Goal: Information Seeking & Learning: Stay updated

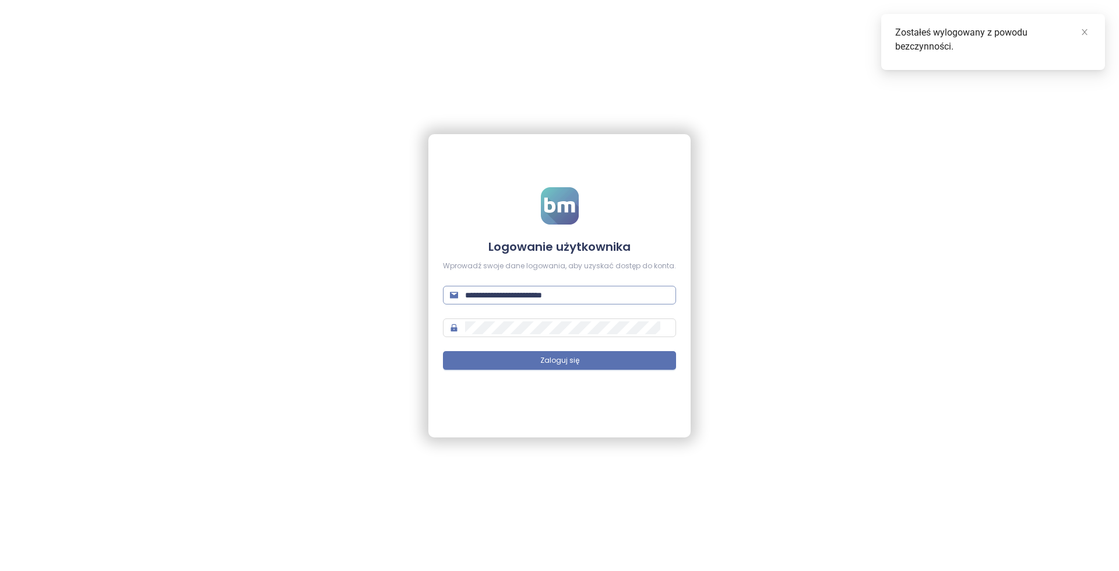
click at [622, 299] on input "**********" at bounding box center [567, 295] width 204 height 13
type input "**********"
click at [547, 356] on span "Zaloguj się" at bounding box center [559, 360] width 39 height 11
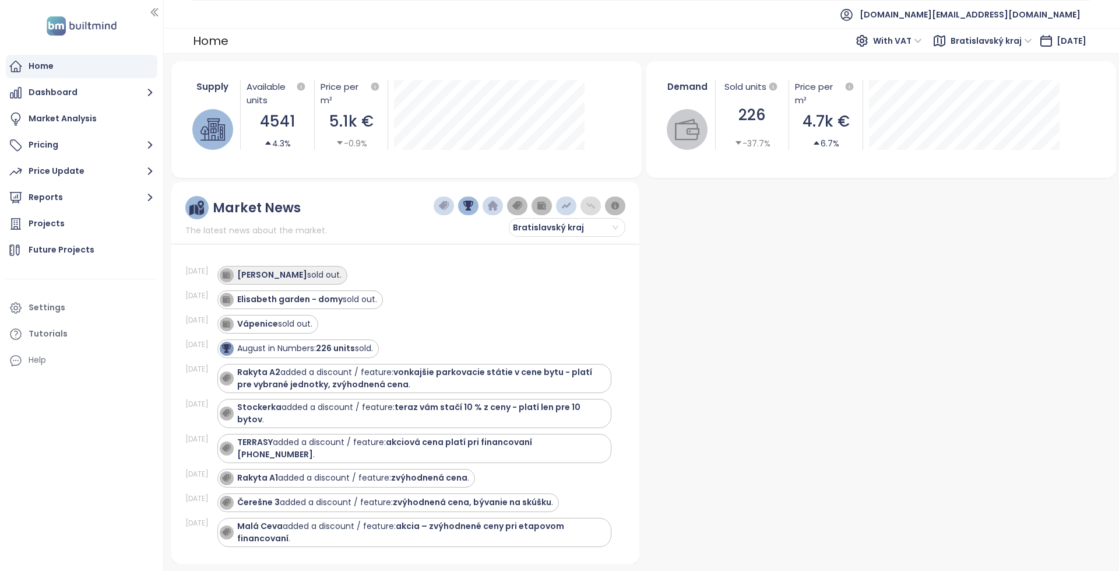
click at [305, 275] on div "[PERSON_NAME] sold out." at bounding box center [289, 275] width 104 height 12
click at [275, 272] on strong "[PERSON_NAME]" at bounding box center [272, 275] width 70 height 12
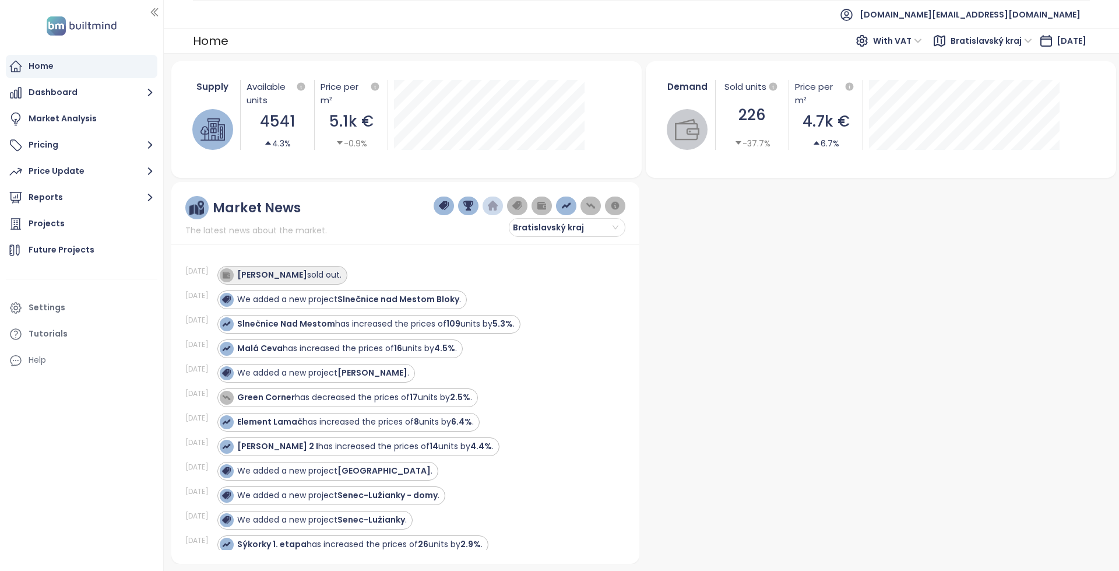
click at [299, 278] on div "[PERSON_NAME] sold out." at bounding box center [289, 275] width 104 height 12
click at [289, 264] on div "[DATE] [PERSON_NAME] sold out." at bounding box center [398, 275] width 426 height 24
click at [287, 274] on div "[PERSON_NAME] sold out." at bounding box center [289, 275] width 104 height 12
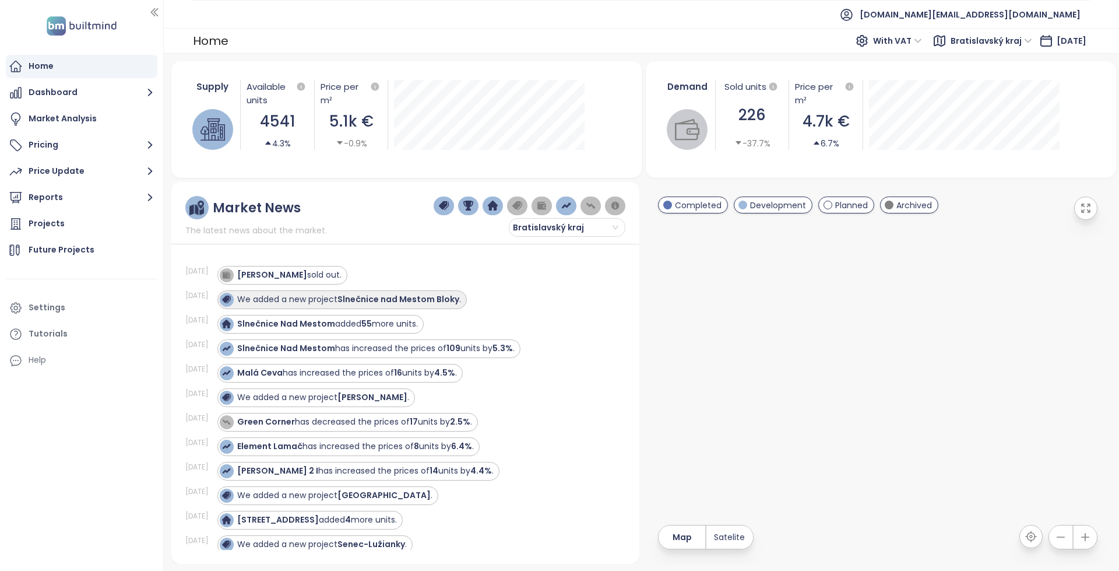
click at [306, 279] on div "[PERSON_NAME] sold out." at bounding box center [289, 275] width 104 height 12
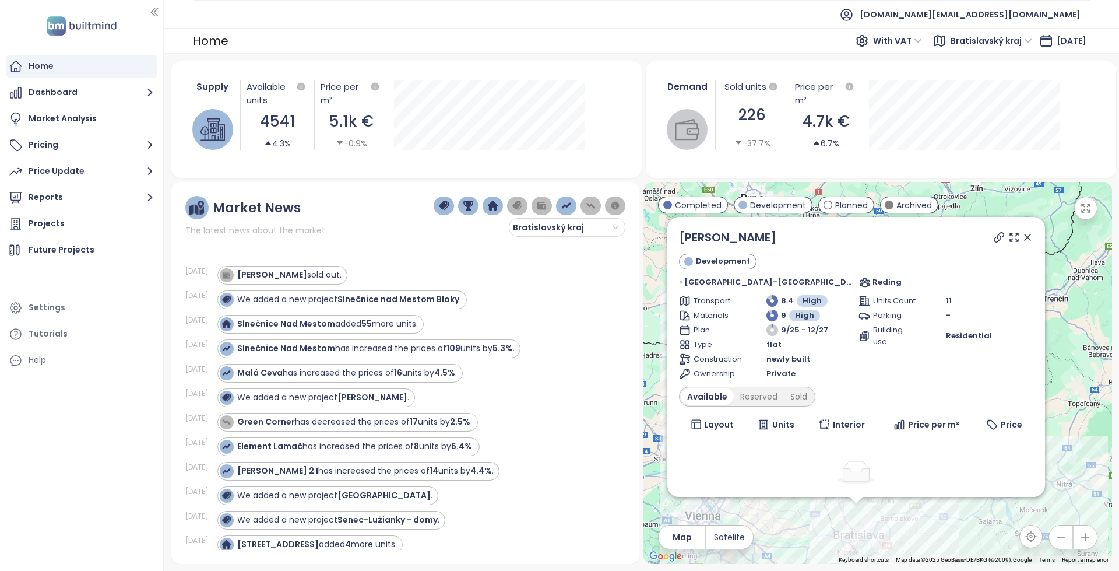
click at [992, 243] on div at bounding box center [1013, 237] width 42 height 17
click at [994, 241] on icon at bounding box center [1000, 237] width 12 height 12
click at [774, 389] on div "Reserved" at bounding box center [759, 396] width 50 height 16
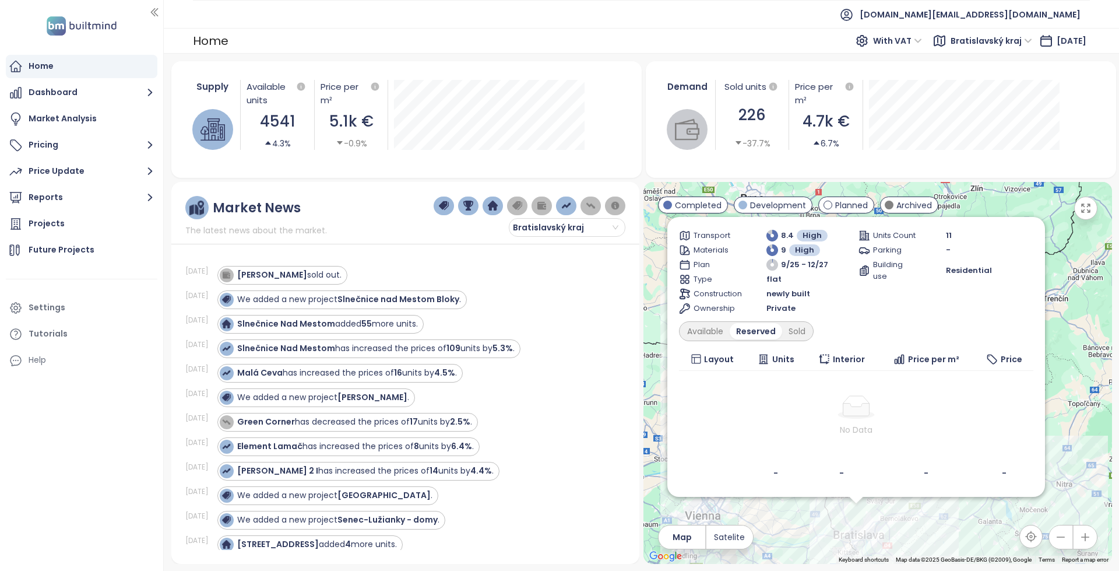
click at [812, 341] on div "Stromová Development [GEOGRAPHIC_DATA]-[GEOGRAPHIC_DATA] 12651, 831 01 [GEOGRAP…" at bounding box center [856, 324] width 354 height 322
click at [812, 336] on div "Sold" at bounding box center [797, 331] width 30 height 16
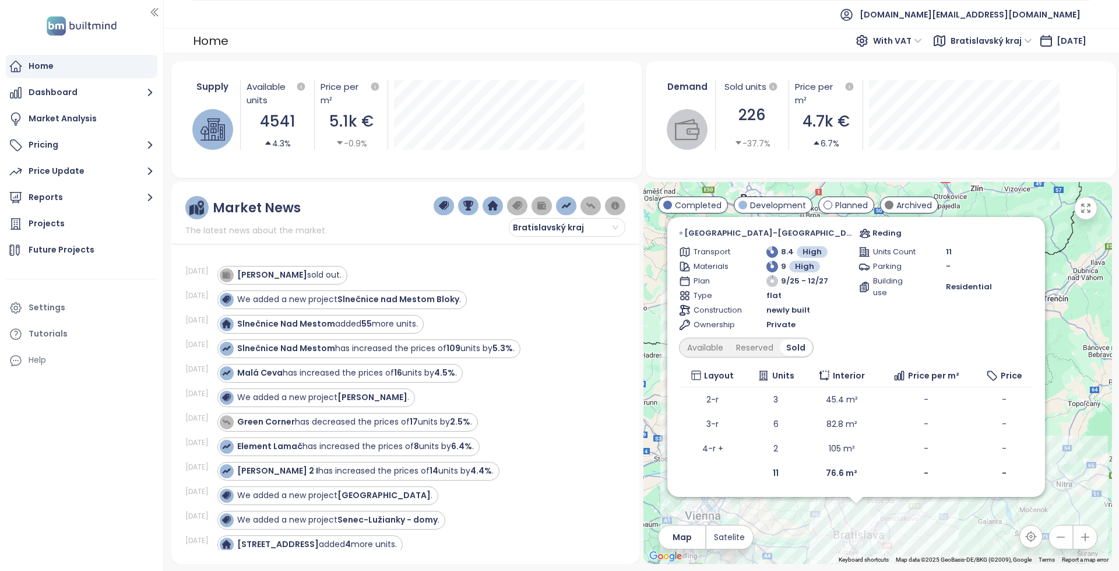
scroll to position [0, 0]
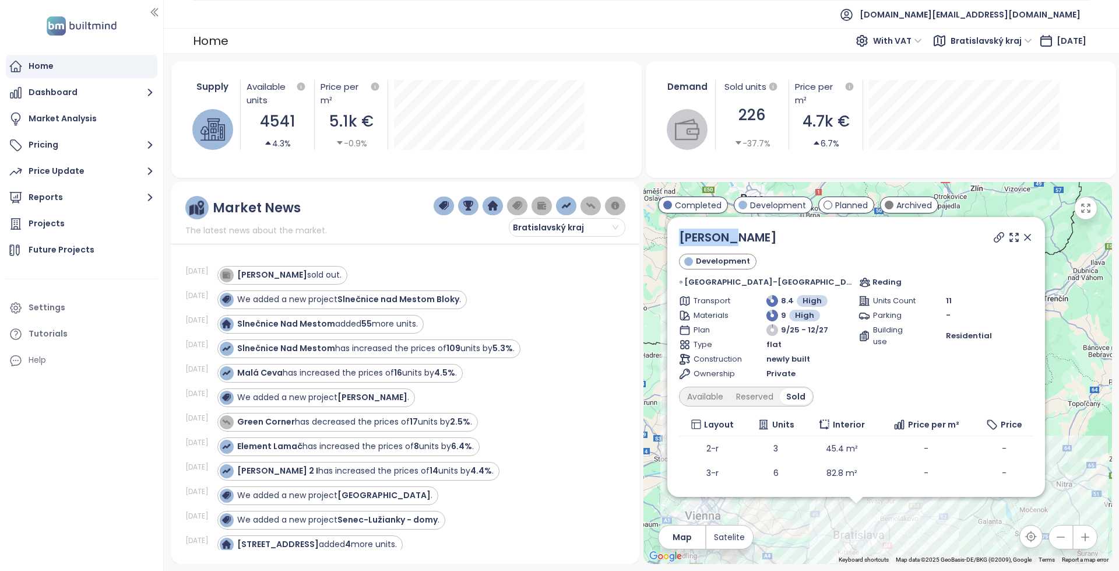
copy link "[PERSON_NAME]"
drag, startPoint x: 756, startPoint y: 231, endPoint x: 680, endPoint y: 241, distance: 76.4
click at [680, 241] on div "Stromová Development [GEOGRAPHIC_DATA]-[GEOGRAPHIC_DATA] 12651, 831 01 [GEOGRAP…" at bounding box center [857, 357] width 378 height 280
drag, startPoint x: 522, startPoint y: 483, endPoint x: 471, endPoint y: 431, distance: 73.4
click at [522, 483] on div "[DATE] We added a new project [GEOGRAPHIC_DATA] ." at bounding box center [398, 495] width 426 height 24
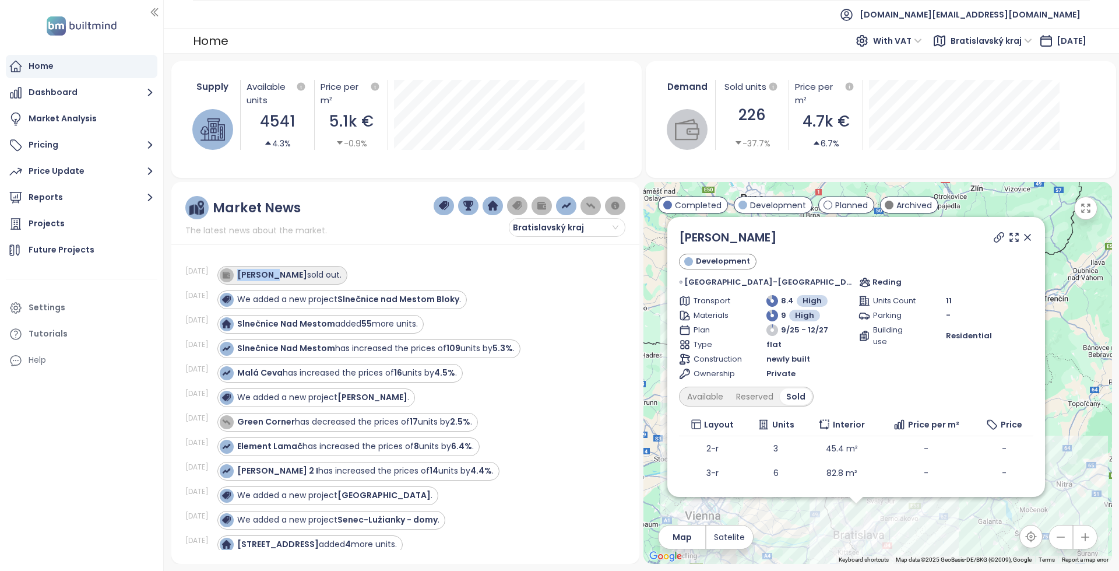
copy strong "[PERSON_NAME]"
drag, startPoint x: 282, startPoint y: 276, endPoint x: 373, endPoint y: 277, distance: 90.4
click at [373, 277] on div "[PERSON_NAME] sold out." at bounding box center [414, 275] width 394 height 19
drag, startPoint x: 373, startPoint y: 277, endPoint x: 382, endPoint y: 280, distance: 10.5
click at [373, 277] on div "[PERSON_NAME] sold out." at bounding box center [414, 275] width 394 height 19
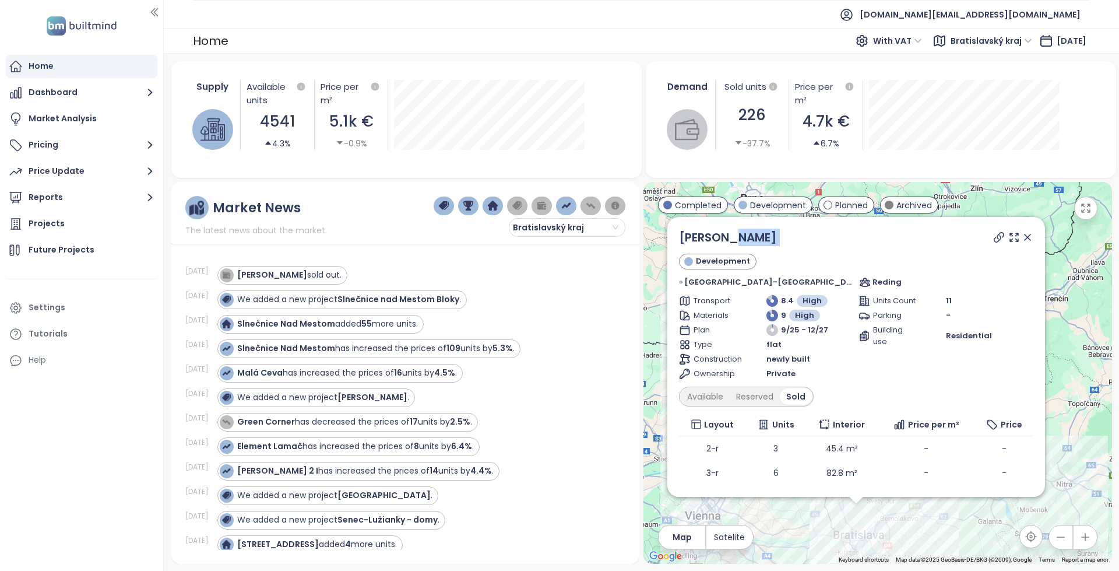
drag, startPoint x: 789, startPoint y: 240, endPoint x: 763, endPoint y: 261, distance: 33.6
click at [780, 230] on div "Stromová Development [GEOGRAPHIC_DATA]-[GEOGRAPHIC_DATA] 12651, 831 01 [GEOGRAP…" at bounding box center [856, 258] width 354 height 59
drag, startPoint x: 761, startPoint y: 271, endPoint x: 794, endPoint y: 250, distance: 39.1
click at [794, 250] on div "Stromová Development [GEOGRAPHIC_DATA]-[GEOGRAPHIC_DATA] 12651, 831 01 [GEOGRAP…" at bounding box center [856, 258] width 354 height 59
click at [794, 248] on div "Stromová Development [GEOGRAPHIC_DATA]-[GEOGRAPHIC_DATA] 12651, 831 01 [GEOGRAP…" at bounding box center [856, 258] width 354 height 59
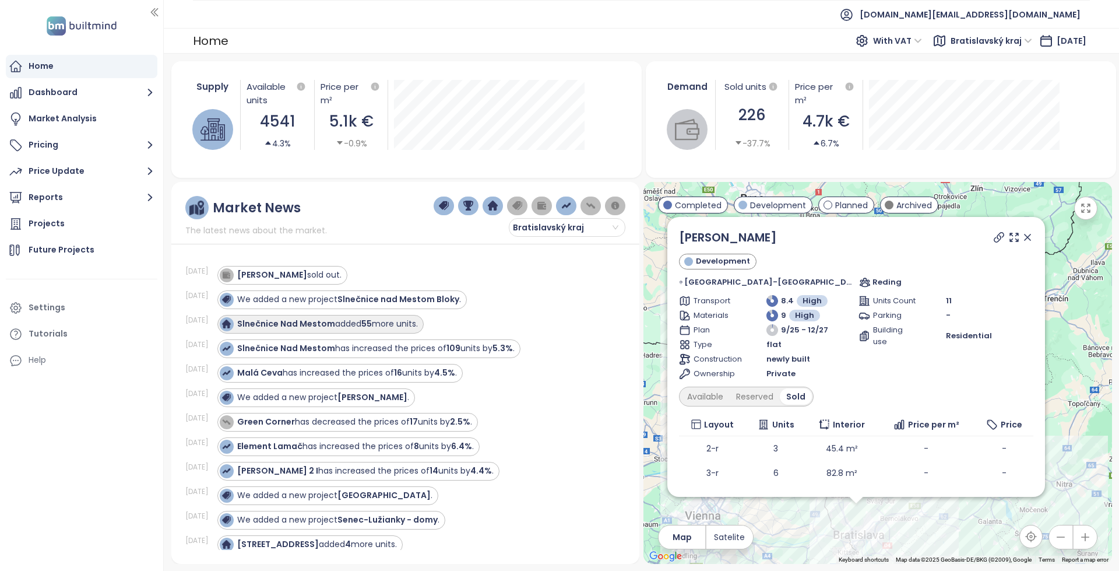
click at [362, 329] on div "Slnečnice Nad Mestom added 55 more units." at bounding box center [327, 324] width 181 height 12
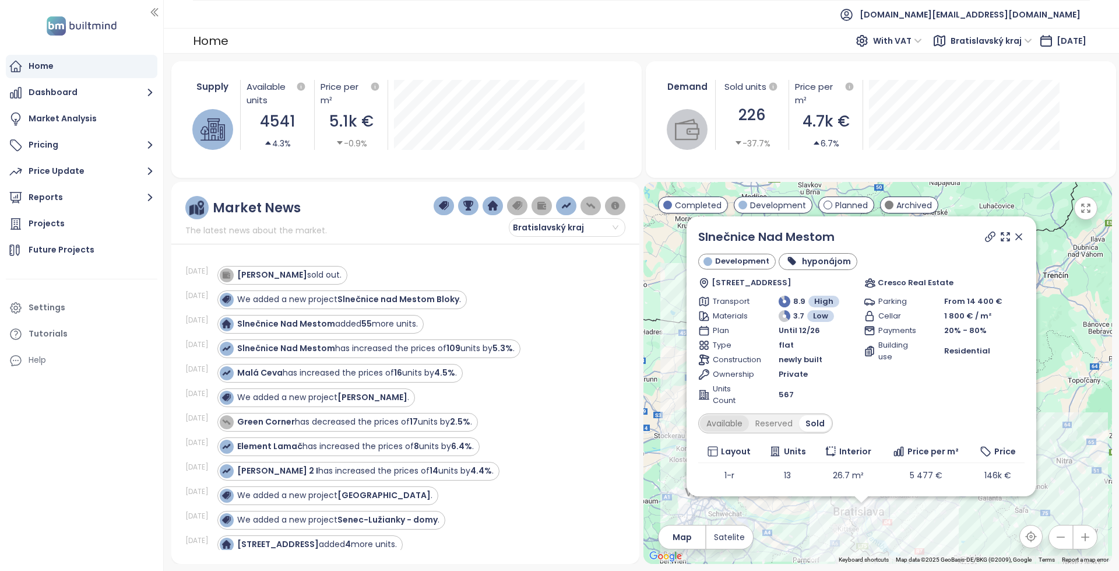
click at [717, 423] on div "Available" at bounding box center [724, 423] width 49 height 16
click at [985, 234] on icon at bounding box center [991, 237] width 12 height 12
drag, startPoint x: 865, startPoint y: 243, endPoint x: 692, endPoint y: 243, distance: 172.6
click at [692, 243] on div "Slnečnice Nad Mestom Development hyponájom [STREET_ADDRESS] Cresco Real Estate …" at bounding box center [862, 356] width 350 height 280
copy link "Slnečnice Nad Mestom"
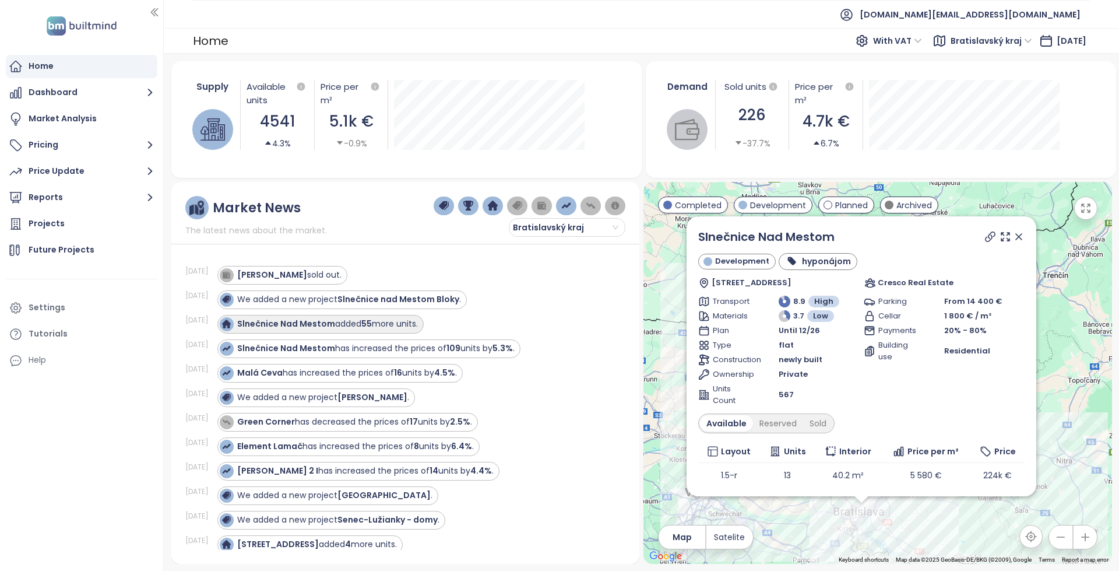
click at [368, 325] on strong "55" at bounding box center [366, 324] width 10 height 12
drag, startPoint x: 819, startPoint y: 238, endPoint x: 696, endPoint y: 239, distance: 123.6
click at [696, 239] on div "Slnečnice Nad Mestom Development hyponájom [STREET_ADDRESS] Cresco Real Estate …" at bounding box center [862, 356] width 350 height 280
copy link "Slnečnice Nad Mestom"
click at [536, 438] on div "Element Lamač has increased the prices of 8 units by 6.4% ." at bounding box center [414, 446] width 394 height 19
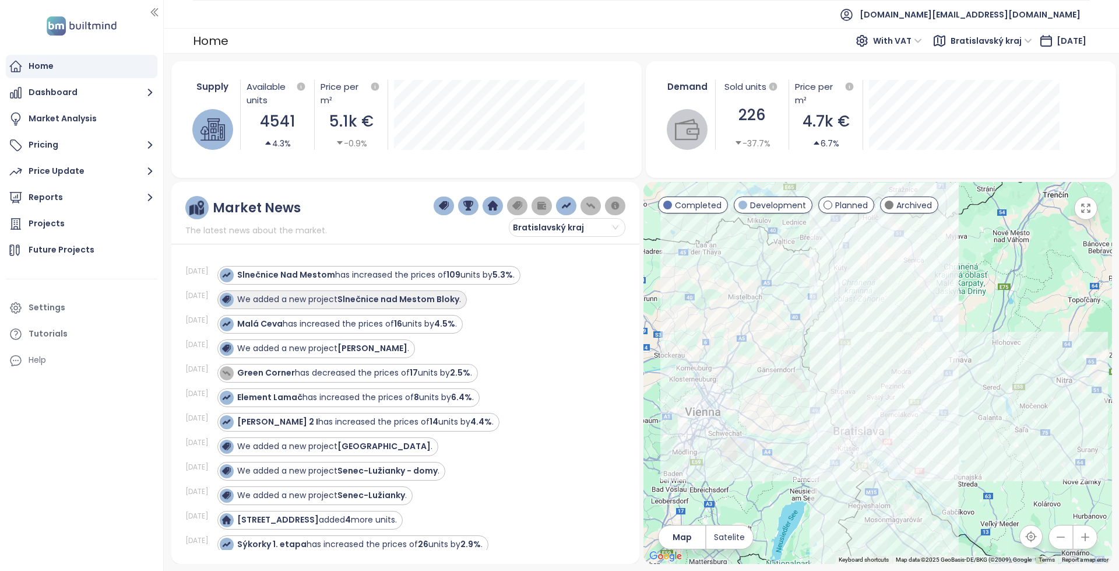
click at [450, 306] on div "We added a new project Slnečnice nad Mestom Bloky ." at bounding box center [340, 300] width 241 height 14
click at [455, 301] on strong "Slnečnice nad Mestom Bloky" at bounding box center [399, 299] width 122 height 12
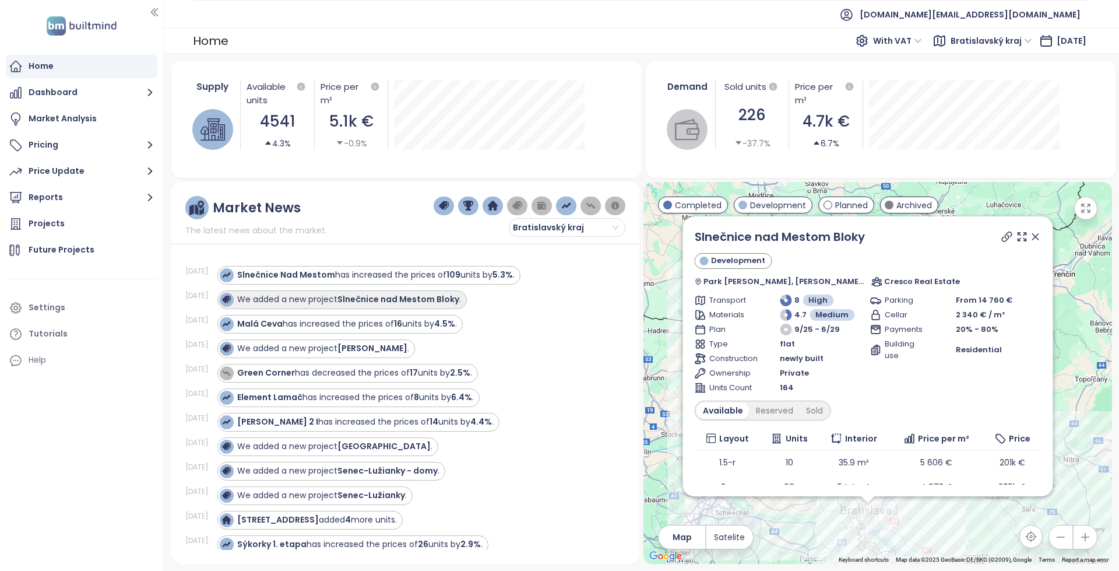
click at [445, 300] on strong "Slnečnice nad Mestom Bloky" at bounding box center [399, 299] width 122 height 12
copy strong "Slnečnice nad Mestom Bloky"
drag, startPoint x: 445, startPoint y: 300, endPoint x: 493, endPoint y: 313, distance: 49.4
click at [489, 313] on div "Sep 17, 25 Slnečnice Nad Mestom has increased the prices of 109 units by 5.3% .…" at bounding box center [405, 400] width 440 height 299
click at [493, 313] on div "Sep 16, 25 Malá Ceva has increased the prices of 16 units by 4.5% ." at bounding box center [398, 324] width 426 height 24
